Goal: Information Seeking & Learning: Learn about a topic

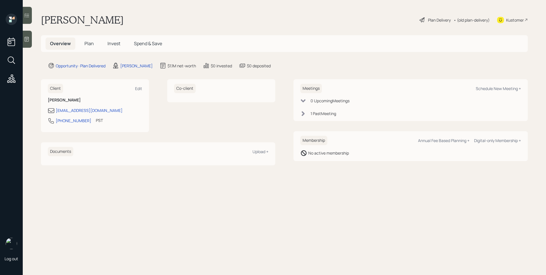
click at [88, 46] on span "Plan" at bounding box center [88, 43] width 9 height 6
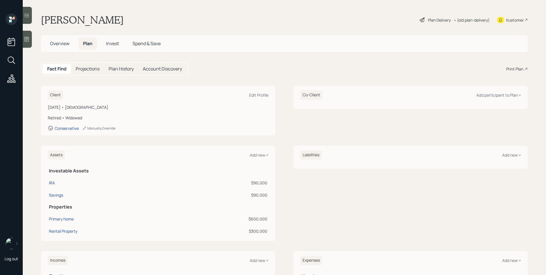
click at [115, 43] on span "Invest" at bounding box center [112, 43] width 13 height 6
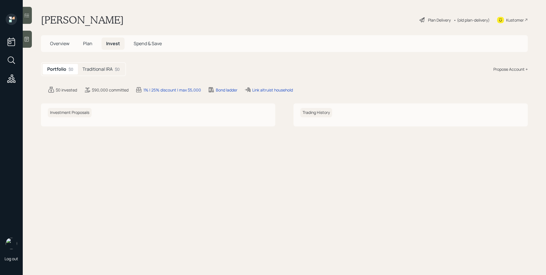
click at [112, 71] on h5 "Traditional IRA" at bounding box center [97, 69] width 30 height 5
